Goal: Complete application form

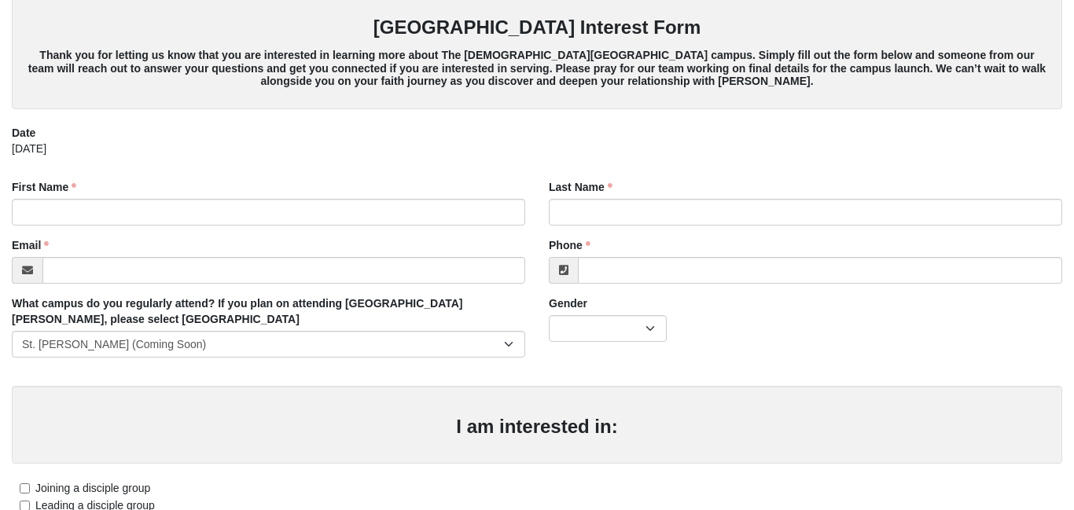
scroll to position [72, 0]
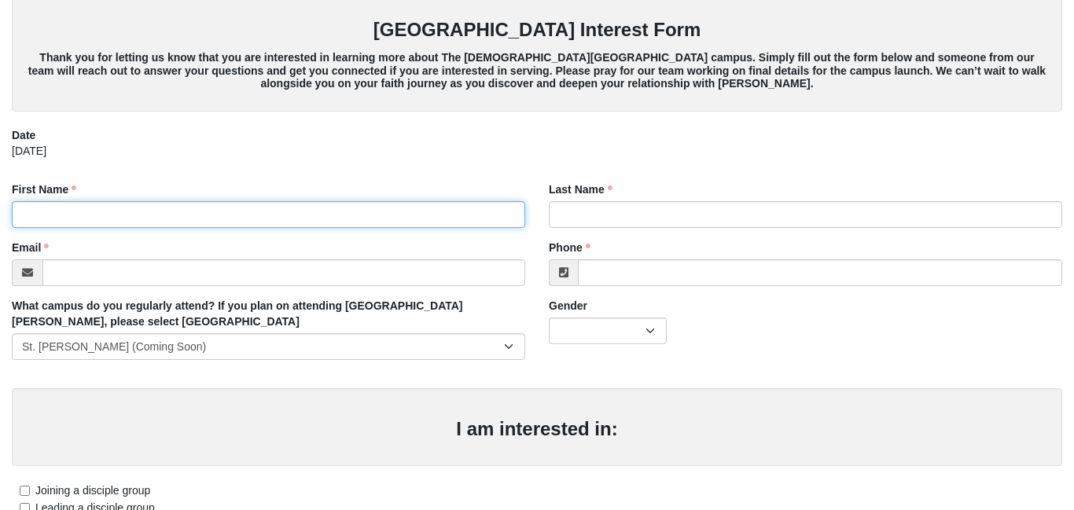
click at [122, 207] on input "First Name" at bounding box center [269, 214] width 514 height 27
type input "[PERSON_NAME]"
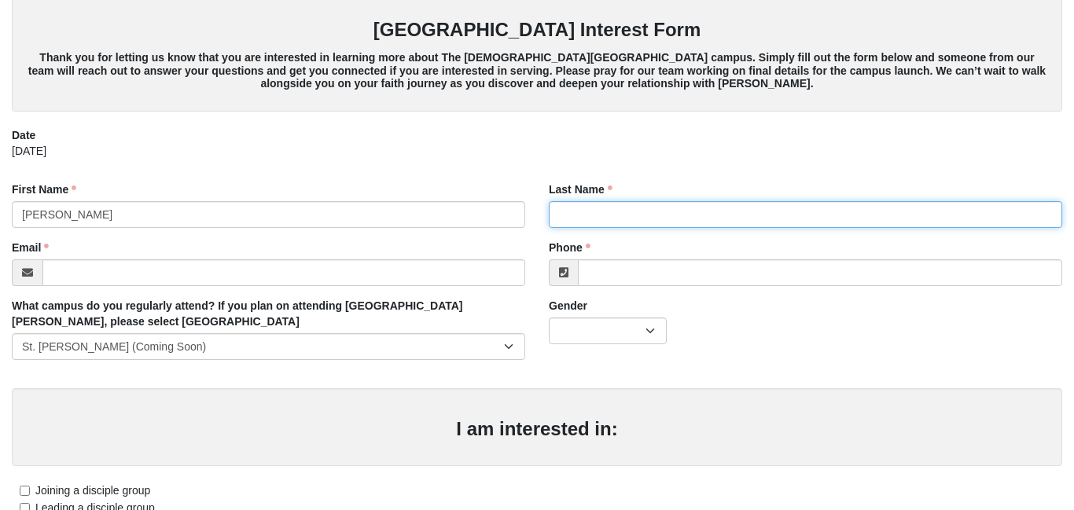
type input "[PERSON_NAME]"
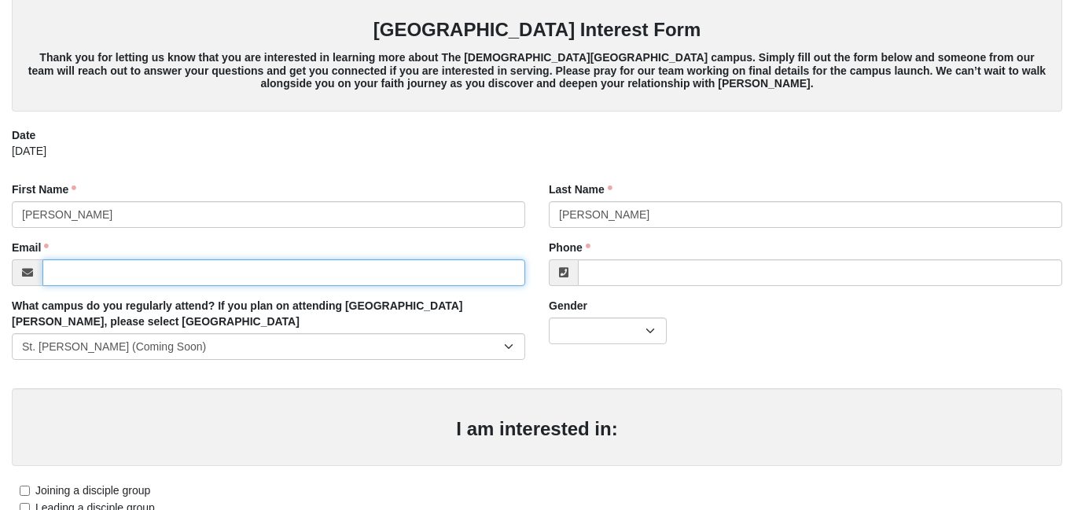
type input "[EMAIL_ADDRESS][DOMAIN_NAME]"
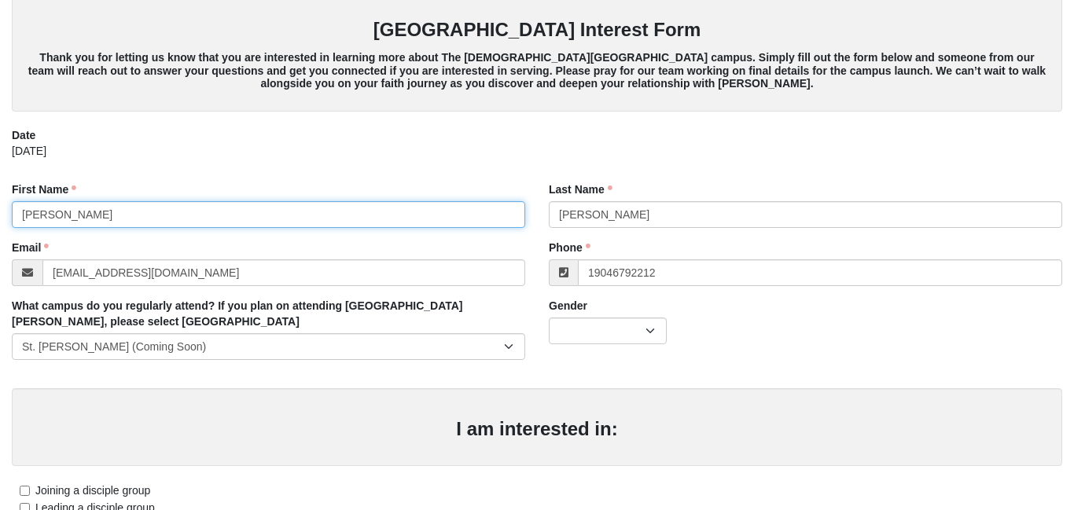
type input "[PHONE_NUMBER]"
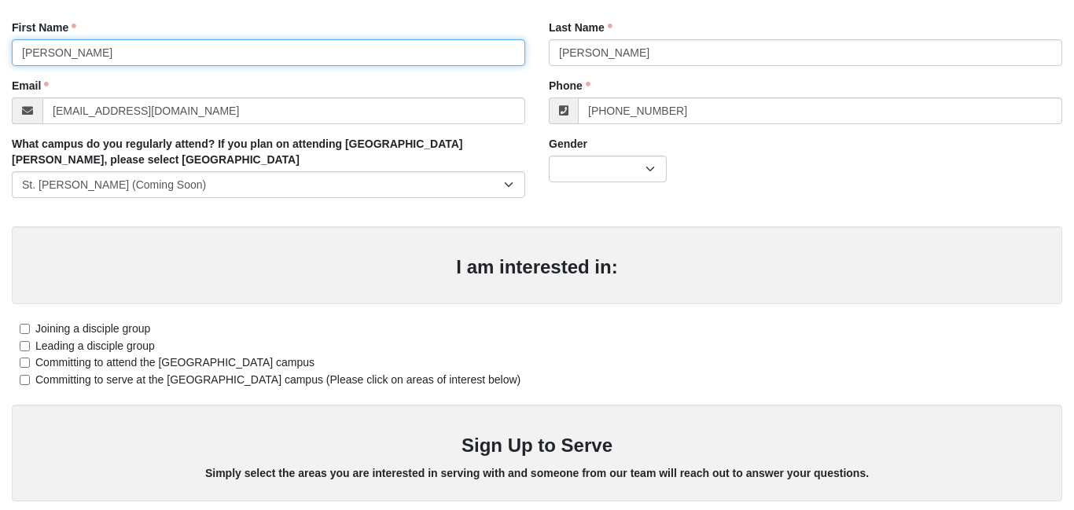
scroll to position [234, 0]
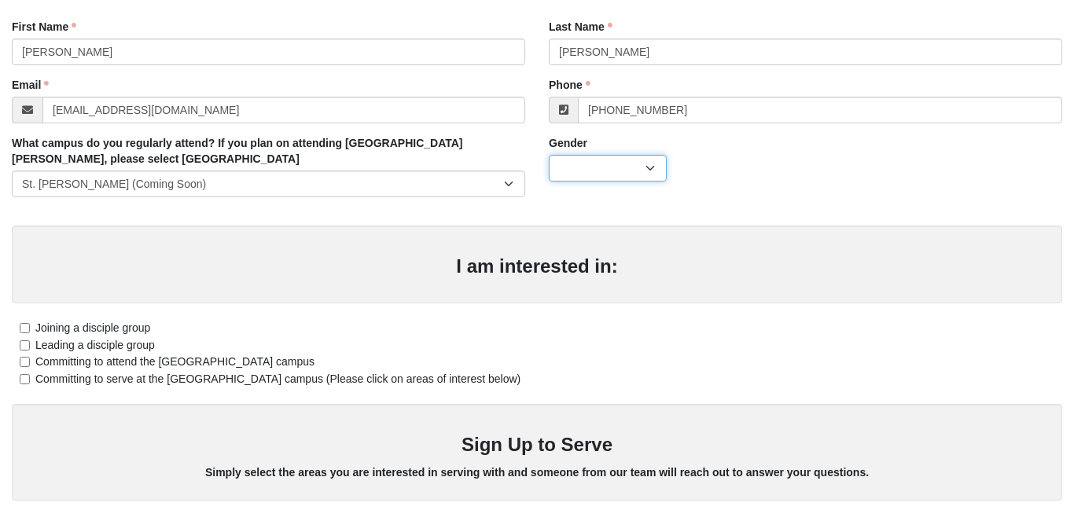
click at [650, 165] on select "[DEMOGRAPHIC_DATA] [DEMOGRAPHIC_DATA]" at bounding box center [608, 168] width 118 height 27
select select "2"
click at [549, 155] on select "[DEMOGRAPHIC_DATA] [DEMOGRAPHIC_DATA]" at bounding box center [608, 168] width 118 height 27
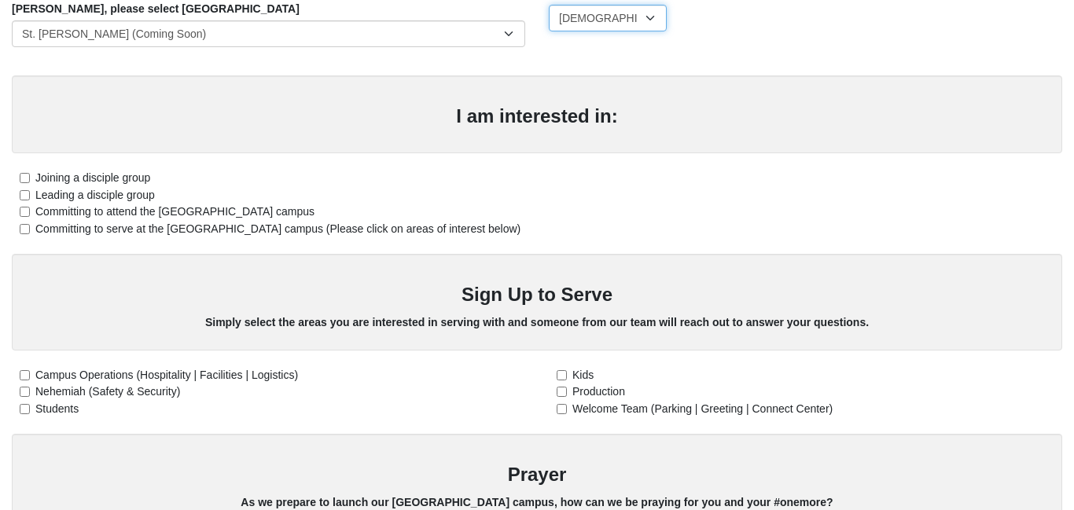
scroll to position [396, 0]
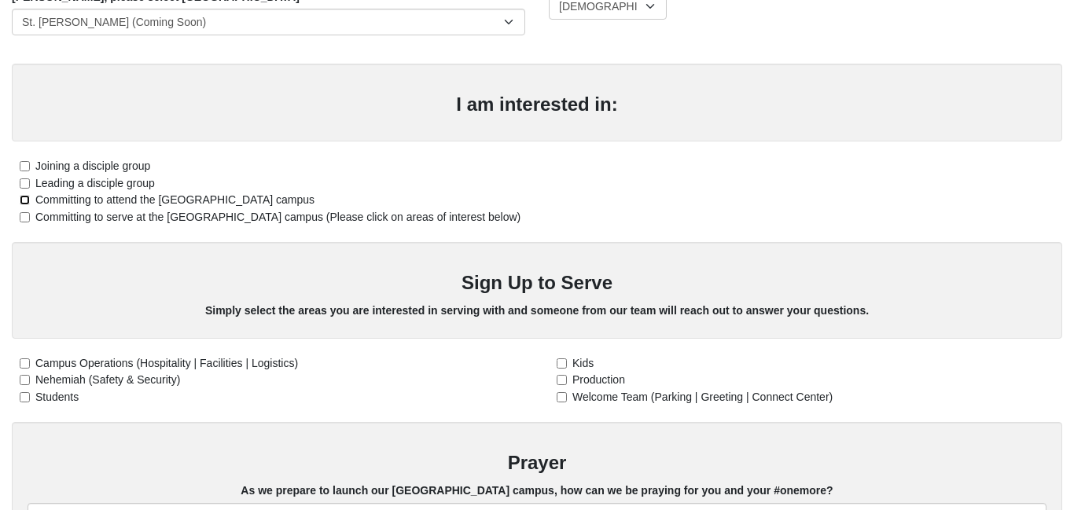
click at [23, 198] on input "Committing to attend the [GEOGRAPHIC_DATA] campus" at bounding box center [25, 200] width 10 height 10
checkbox input "true"
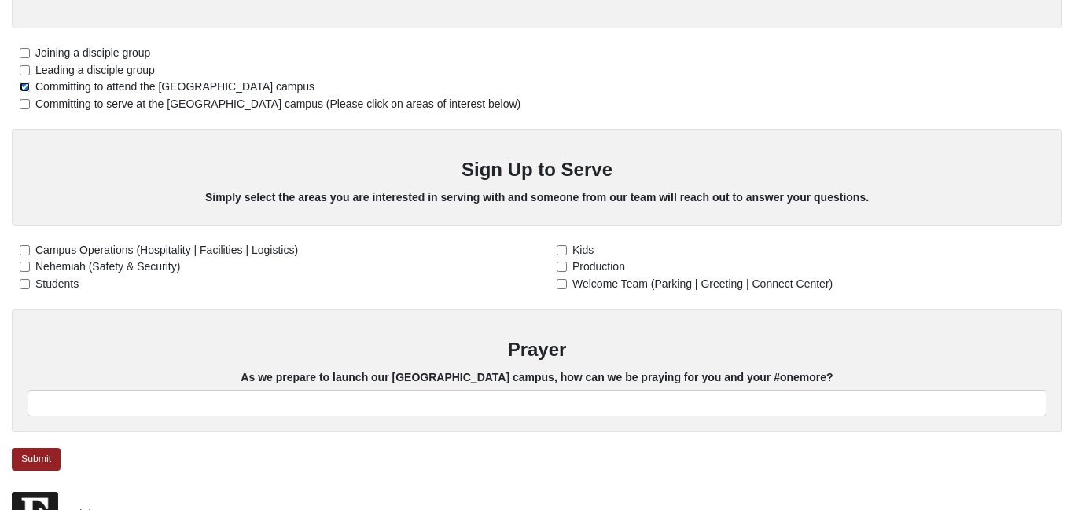
scroll to position [512, 0]
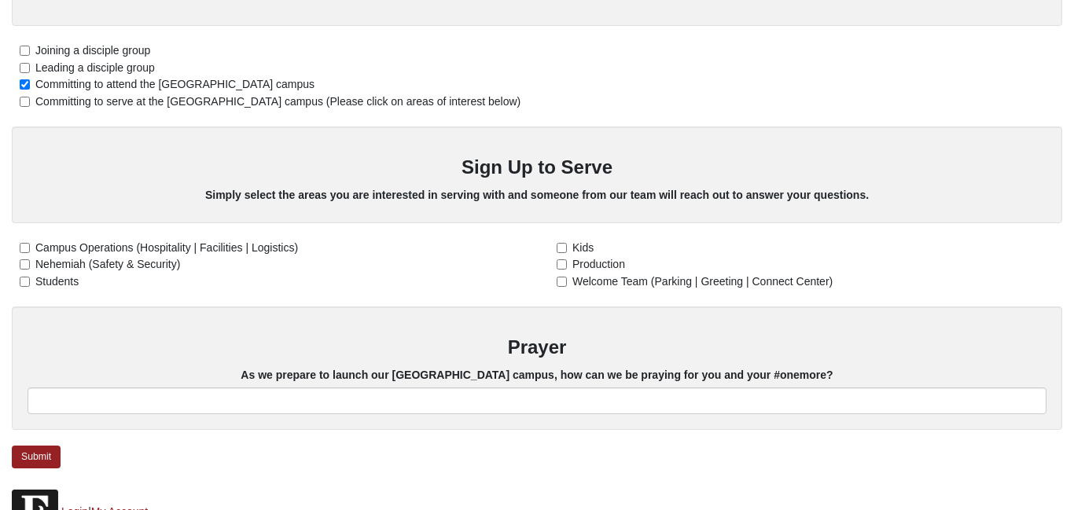
click at [23, 191] on div "Sign Up to Serve Simply select the areas you are interested in serving with and…" at bounding box center [537, 175] width 1051 height 97
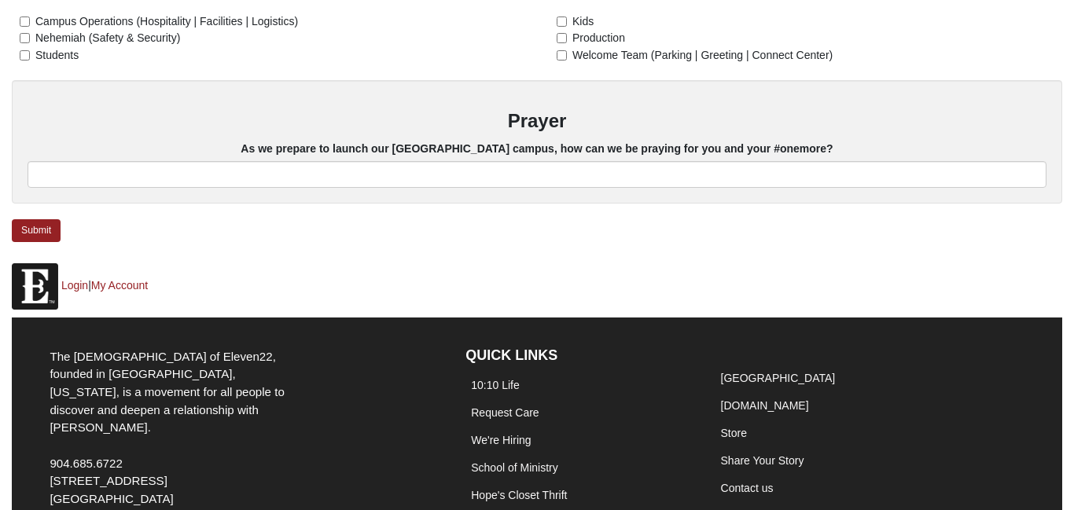
scroll to position [823, 0]
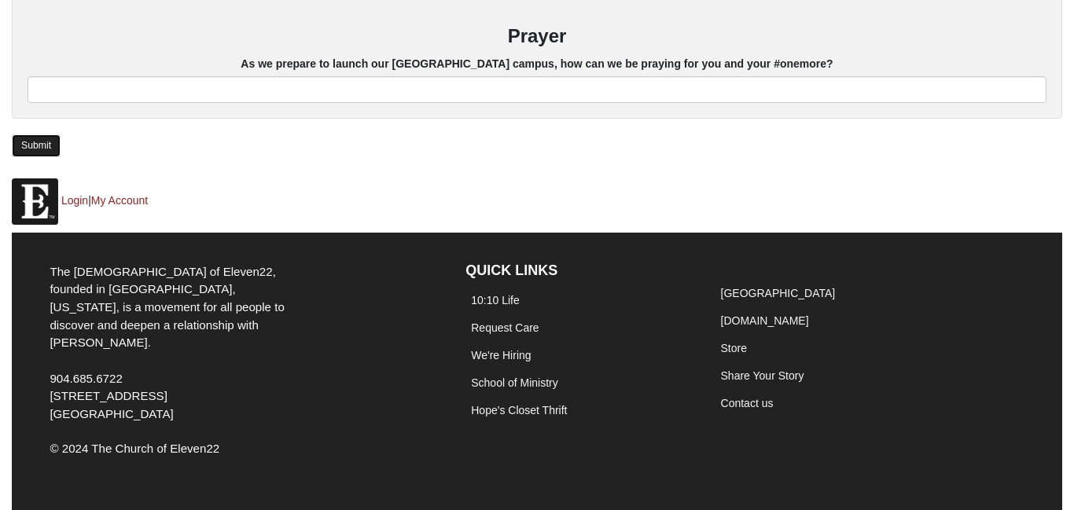
click at [29, 149] on link "Submit" at bounding box center [36, 145] width 49 height 23
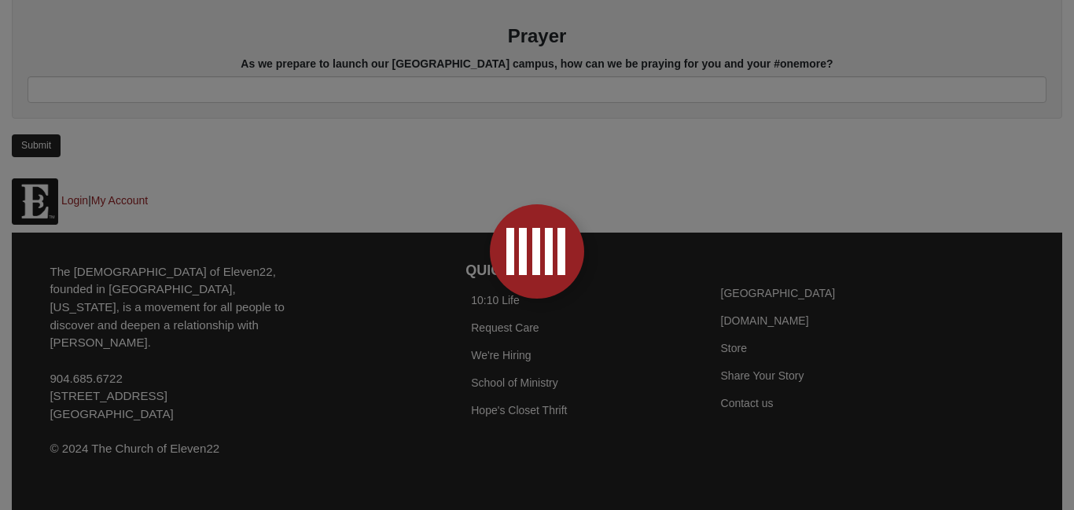
scroll to position [0, 0]
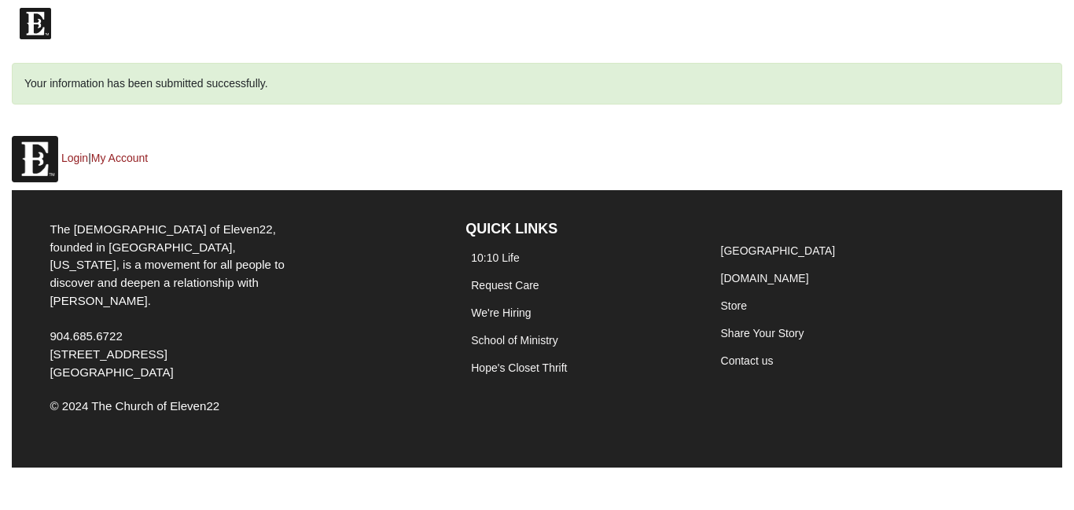
click at [29, 149] on img at bounding box center [35, 159] width 46 height 46
